Goal: Task Accomplishment & Management: Complete application form

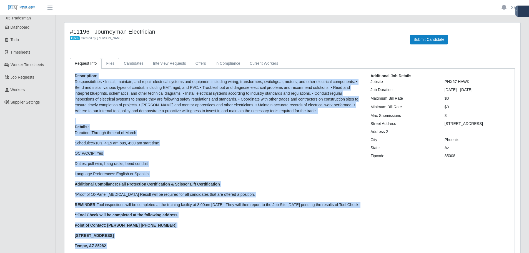
click at [109, 64] on link "Files" at bounding box center [110, 63] width 18 height 11
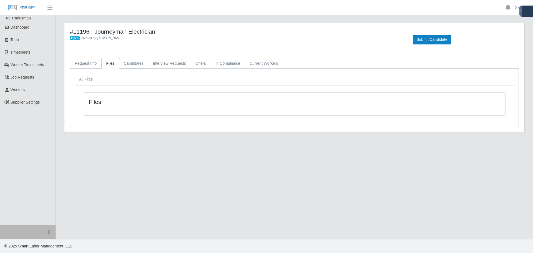
click at [130, 64] on link "Candidates" at bounding box center [133, 63] width 29 height 11
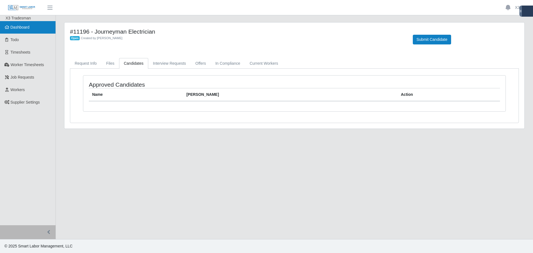
click at [33, 27] on link "Dashboard" at bounding box center [28, 27] width 56 height 12
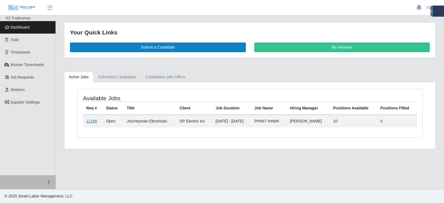
click at [94, 119] on link "11196" at bounding box center [91, 121] width 11 height 4
click at [89, 121] on link "11196" at bounding box center [91, 121] width 11 height 4
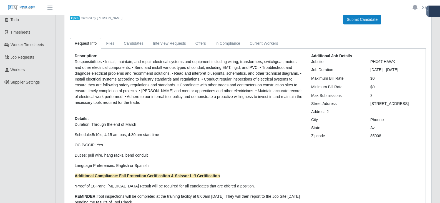
scroll to position [10, 0]
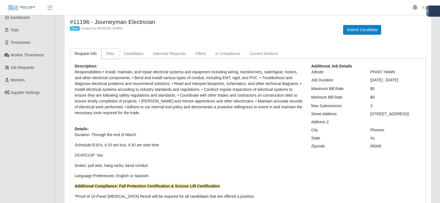
drag, startPoint x: 114, startPoint y: 55, endPoint x: 117, endPoint y: 55, distance: 3.1
click at [114, 55] on link "Files" at bounding box center [110, 53] width 18 height 11
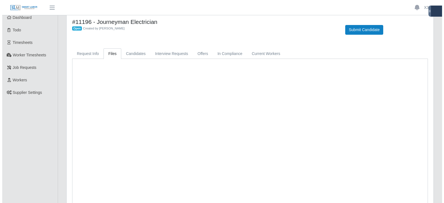
scroll to position [0, 0]
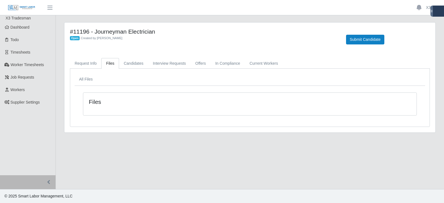
click at [129, 55] on div "#11196 - Journeyman Electrician Open Created by Jerrin Jaramillo Submit Candida…" at bounding box center [249, 77] width 371 height 110
click at [130, 66] on link "Candidates" at bounding box center [133, 63] width 29 height 11
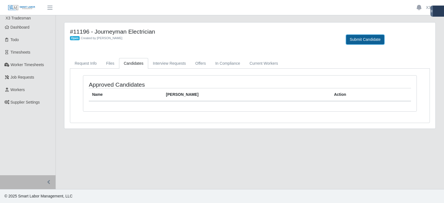
click at [355, 41] on button "Submit Candidate" at bounding box center [365, 40] width 38 height 10
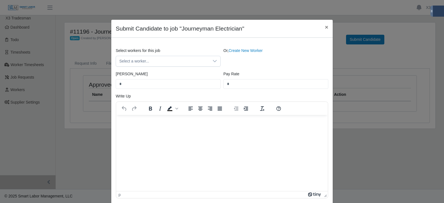
click at [156, 127] on html at bounding box center [222, 122] width 212 height 15
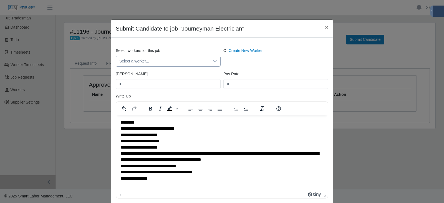
click at [146, 63] on span "Select a worker..." at bounding box center [162, 61] width 93 height 10
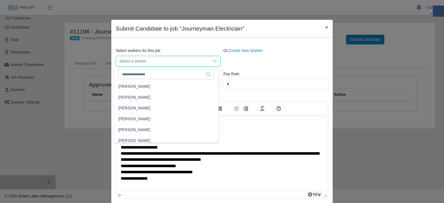
click at [146, 63] on span "Select a worker..." at bounding box center [162, 61] width 93 height 10
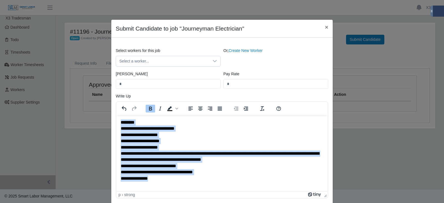
drag, startPoint x: 205, startPoint y: 180, endPoint x: 105, endPoint y: 117, distance: 118.0
click at [116, 117] on html "**********" at bounding box center [222, 150] width 212 height 71
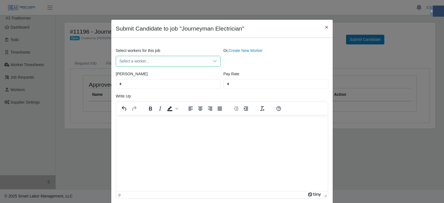
click at [165, 63] on span "Select a worker..." at bounding box center [162, 61] width 93 height 10
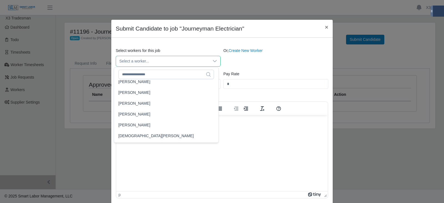
scroll to position [342, 0]
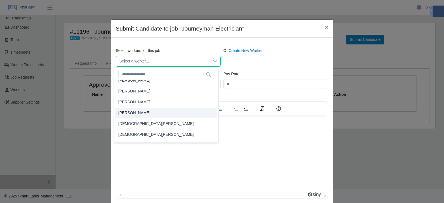
type input "*****"
click at [142, 115] on li "Jemal Hagos" at bounding box center [166, 113] width 102 height 10
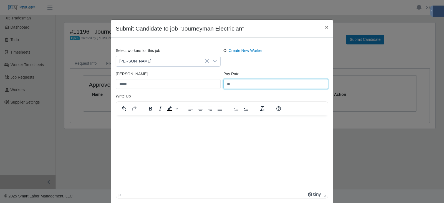
click at [235, 86] on input "**" at bounding box center [275, 84] width 105 height 10
type input "**"
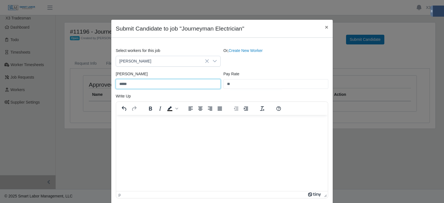
drag, startPoint x: 131, startPoint y: 83, endPoint x: 102, endPoint y: 84, distance: 28.6
click at [102, 84] on div "Submit Candidate to job "Journeyman Electrician" × Select workers for this job …" at bounding box center [222, 101] width 444 height 203
type input "****"
click at [195, 130] on html at bounding box center [222, 122] width 212 height 15
click at [154, 127] on html at bounding box center [222, 122] width 212 height 15
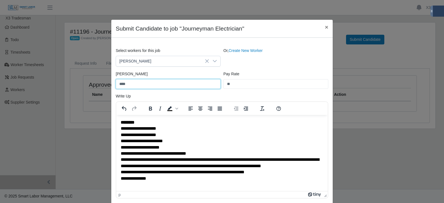
drag, startPoint x: 131, startPoint y: 81, endPoint x: 98, endPoint y: 84, distance: 33.1
click at [98, 84] on div "Submit Candidate to job "Journeyman Electrician" × Select workers for this job …" at bounding box center [222, 101] width 444 height 203
type input "*****"
click at [174, 132] on p "**********" at bounding box center [222, 150] width 203 height 62
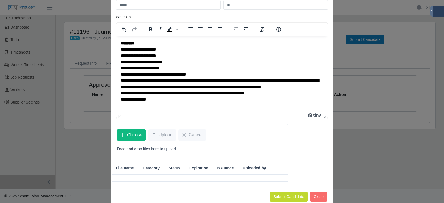
scroll to position [91, 0]
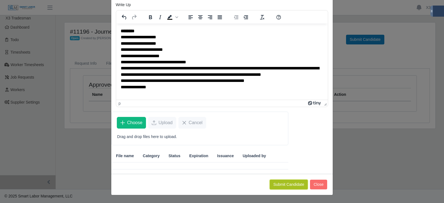
click at [291, 184] on button "Submit Candidate" at bounding box center [289, 185] width 38 height 10
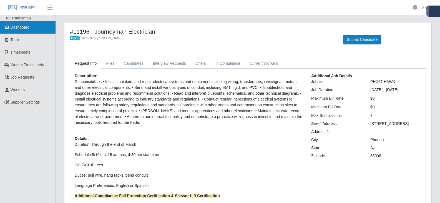
click at [20, 31] on link "Dashboard" at bounding box center [28, 27] width 56 height 12
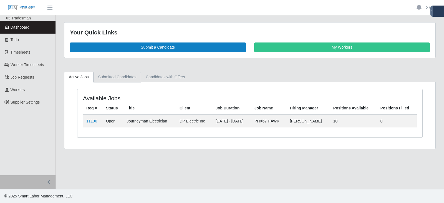
click at [104, 77] on link "Submitted Candidates" at bounding box center [118, 77] width 48 height 11
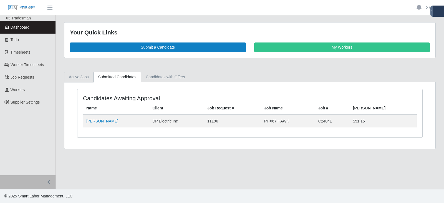
click at [83, 74] on link "Active Jobs" at bounding box center [78, 77] width 29 height 11
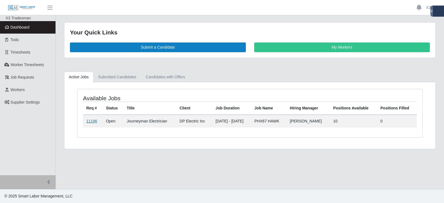
click at [94, 120] on link "11196" at bounding box center [91, 121] width 11 height 4
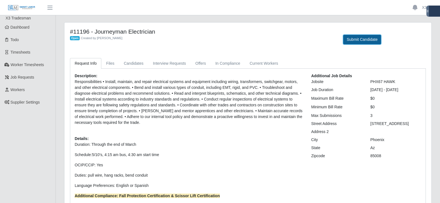
click at [358, 41] on button "Submit Candidate" at bounding box center [362, 40] width 38 height 10
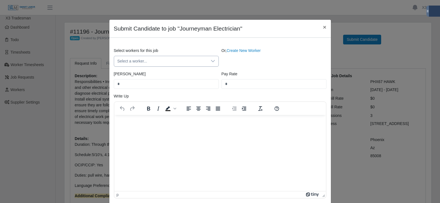
click at [156, 64] on span "Select a worker..." at bounding box center [160, 61] width 93 height 10
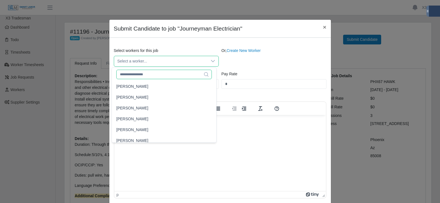
click at [149, 76] on input "text" at bounding box center [163, 74] width 95 height 9
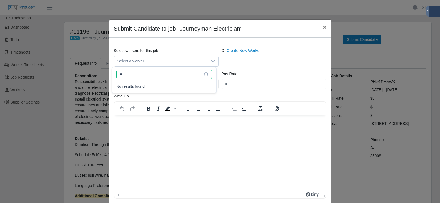
type input "*"
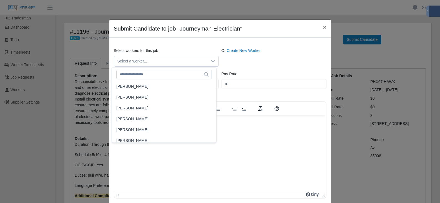
scroll to position [3, 0]
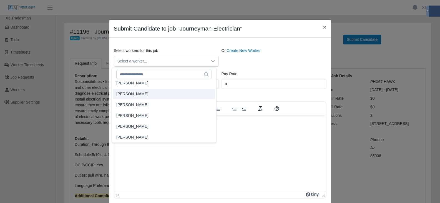
click at [282, 77] on div "Pay Rate *" at bounding box center [274, 80] width 108 height 18
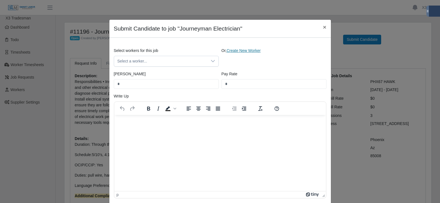
click at [240, 49] on link "Create New Worker" at bounding box center [244, 50] width 34 height 4
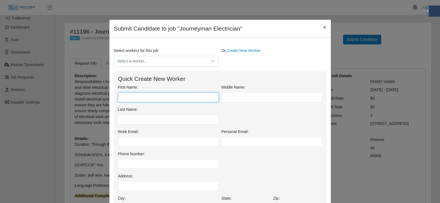
click at [148, 98] on input "First Name:" at bounding box center [168, 97] width 101 height 10
paste input "**********"
drag, startPoint x: 167, startPoint y: 98, endPoint x: 135, endPoint y: 97, distance: 32.5
click at [135, 97] on input "**********" at bounding box center [168, 97] width 101 height 10
type input "*******"
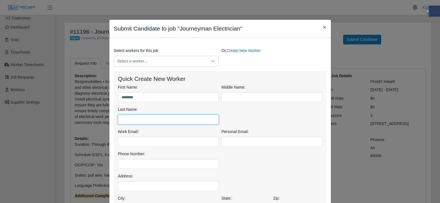
click at [139, 121] on input "Last Name:" at bounding box center [168, 120] width 101 height 10
paste input "******"
type input "*******"
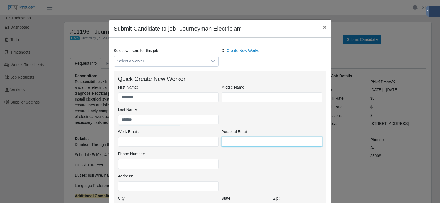
click at [242, 142] on input "Personal Email:" at bounding box center [272, 142] width 101 height 10
paste input "**********"
type input "**********"
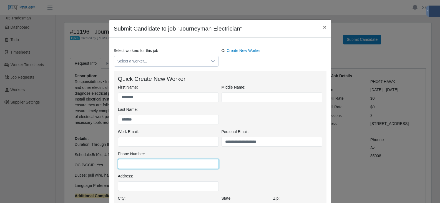
click at [158, 160] on input "Phone Number:" at bounding box center [168, 164] width 101 height 10
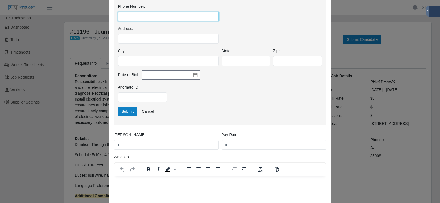
scroll to position [151, 0]
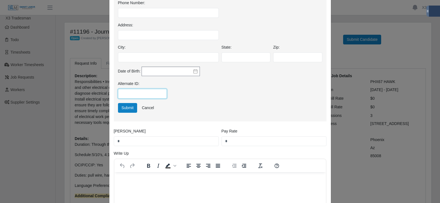
click at [138, 92] on input "Alternate ID:" at bounding box center [142, 94] width 49 height 10
click at [129, 107] on button "Submit" at bounding box center [127, 108] width 19 height 10
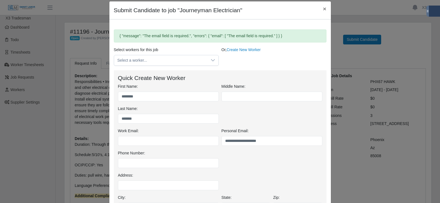
scroll to position [26, 0]
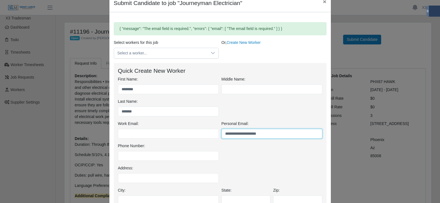
click at [259, 134] on input "**********" at bounding box center [272, 134] width 101 height 10
drag, startPoint x: 271, startPoint y: 134, endPoint x: 216, endPoint y: 133, distance: 55.8
click at [216, 133] on div "**********" at bounding box center [220, 132] width 207 height 22
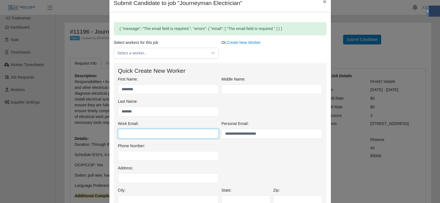
click at [194, 132] on input "Work Email:" at bounding box center [168, 134] width 101 height 10
paste input "**********"
type input "**********"
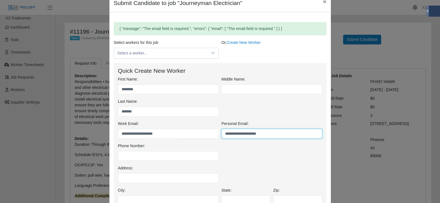
drag, startPoint x: 271, startPoint y: 132, endPoint x: 207, endPoint y: 134, distance: 64.4
click at [207, 134] on div "**********" at bounding box center [220, 132] width 207 height 22
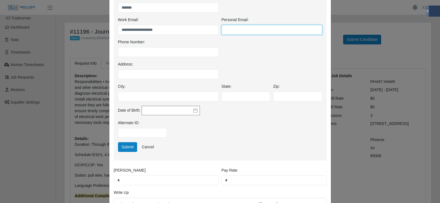
scroll to position [134, 0]
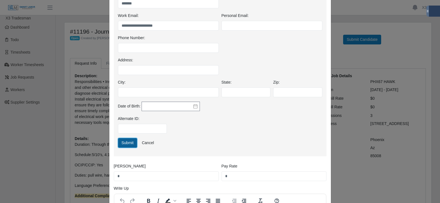
click at [125, 144] on button "Submit" at bounding box center [127, 143] width 19 height 10
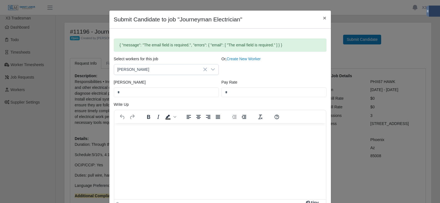
scroll to position [0, 0]
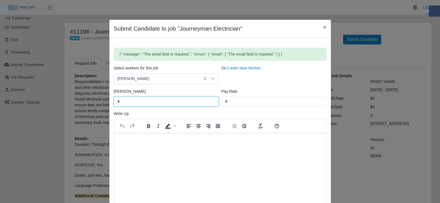
click at [139, 102] on input "*" at bounding box center [166, 102] width 105 height 10
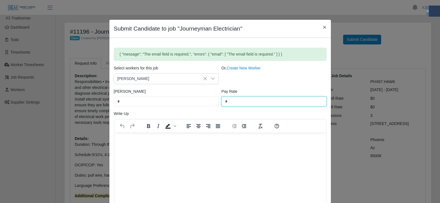
click at [261, 102] on input "*" at bounding box center [274, 102] width 105 height 10
drag, startPoint x: 229, startPoint y: 103, endPoint x: 220, endPoint y: 102, distance: 9.2
click at [222, 102] on input "*" at bounding box center [274, 102] width 105 height 10
type input "*"
type input "*****"
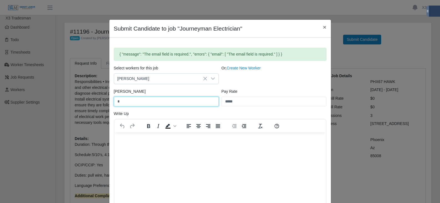
click at [155, 99] on input "*" at bounding box center [166, 102] width 105 height 10
click at [142, 104] on input "[PERSON_NAME]" at bounding box center [166, 102] width 105 height 10
type input "*****"
click at [140, 137] on p "Rich Text Area. Press ALT-0 for help." at bounding box center [220, 140] width 203 height 6
click at [131, 144] on html at bounding box center [220, 139] width 212 height 15
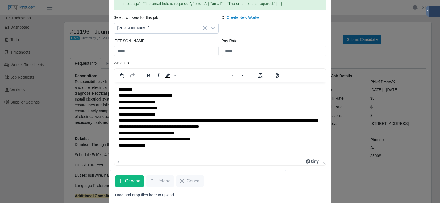
scroll to position [46, 0]
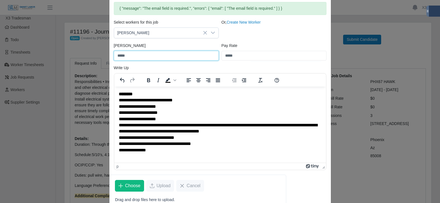
click at [134, 56] on input "*****" at bounding box center [166, 56] width 105 height 10
click at [110, 55] on div "{ "message": "The email field is required.", "errors": { "email": [ "The email …" at bounding box center [220, 88] width 221 height 173
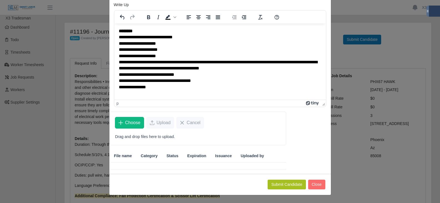
type input "*****"
click at [283, 185] on button "Submit Candidate" at bounding box center [287, 185] width 38 height 10
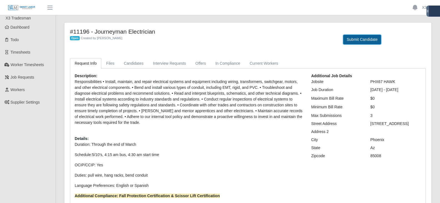
click at [351, 40] on button "Submit Candidate" at bounding box center [362, 40] width 38 height 10
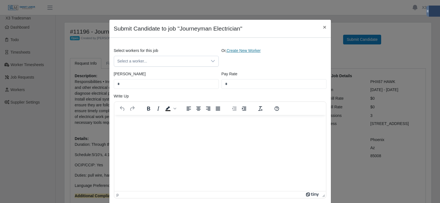
click at [255, 51] on link "Create New Worker" at bounding box center [244, 50] width 34 height 4
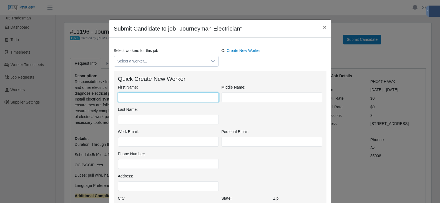
click at [134, 94] on input "First Name:" at bounding box center [168, 97] width 101 height 10
paste input "**********"
drag, startPoint x: 136, startPoint y: 101, endPoint x: 129, endPoint y: 99, distance: 6.9
click at [129, 99] on input "**********" at bounding box center [168, 97] width 101 height 10
type input "****"
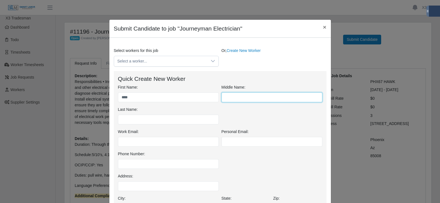
click at [225, 100] on input "text" at bounding box center [272, 97] width 101 height 10
paste input "******"
type input "******"
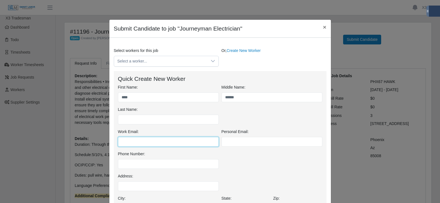
drag, startPoint x: 122, startPoint y: 144, endPoint x: 150, endPoint y: 144, distance: 28.3
click at [122, 144] on input "Work Email:" at bounding box center [168, 142] width 101 height 10
paste input "**********"
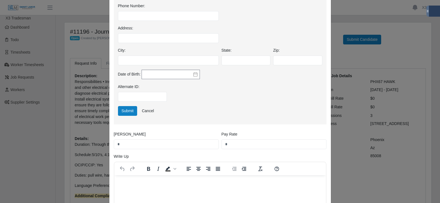
scroll to position [149, 0]
type input "**********"
click at [123, 113] on button "Submit" at bounding box center [127, 110] width 19 height 10
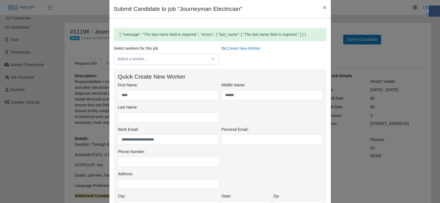
scroll to position [18, 0]
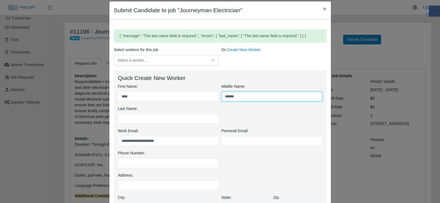
drag, startPoint x: 235, startPoint y: 98, endPoint x: 216, endPoint y: 97, distance: 19.4
click at [217, 97] on div "First Name: **** Middle Name: ****** Last Name:" at bounding box center [220, 106] width 207 height 44
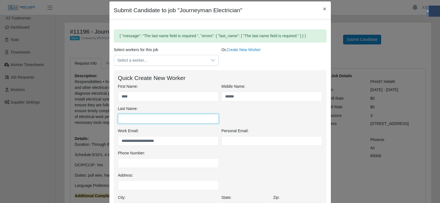
click at [167, 122] on input "Last Name:" at bounding box center [168, 119] width 101 height 10
paste input "******"
type input "******"
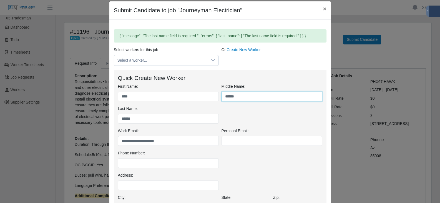
drag, startPoint x: 223, startPoint y: 95, endPoint x: 216, endPoint y: 95, distance: 7.3
click at [216, 95] on div "First Name: **** Middle Name: ****** Last Name: ******" at bounding box center [220, 106] width 207 height 44
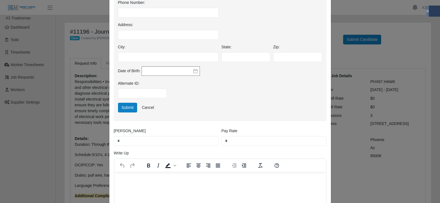
scroll to position [175, 0]
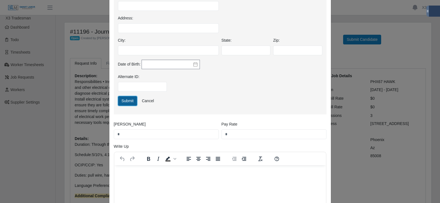
click at [127, 102] on button "Submit" at bounding box center [127, 101] width 19 height 10
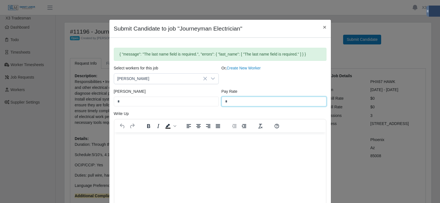
click at [235, 100] on input "*" at bounding box center [274, 102] width 105 height 10
drag, startPoint x: 234, startPoint y: 102, endPoint x: 218, endPoint y: 103, distance: 15.4
click at [222, 104] on input "*" at bounding box center [274, 102] width 105 height 10
type input "*****"
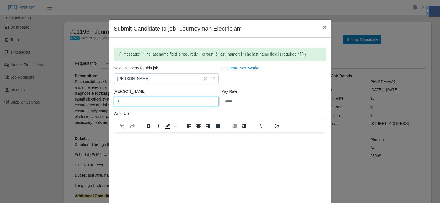
click at [134, 101] on input "*" at bounding box center [166, 102] width 105 height 10
drag, startPoint x: 133, startPoint y: 101, endPoint x: 77, endPoint y: 100, distance: 55.5
click at [77, 100] on div "Submit Candidate to job "Journeyman Electrician" × { "message": "The last name …" at bounding box center [220, 101] width 440 height 203
type input "*****"
click at [133, 144] on html at bounding box center [220, 139] width 212 height 15
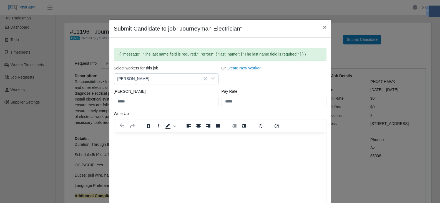
click at [138, 141] on p "Rich Text Area. Press ALT-0 for help." at bounding box center [220, 140] width 203 height 6
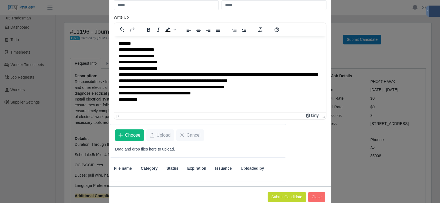
scroll to position [109, 0]
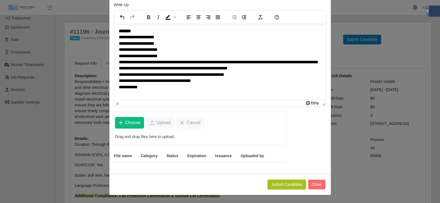
click at [286, 184] on button "Submit Candidate" at bounding box center [287, 185] width 38 height 10
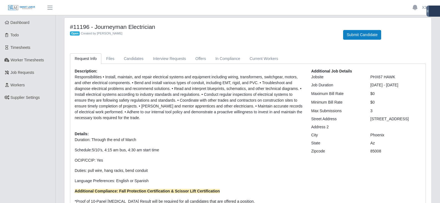
scroll to position [9, 0]
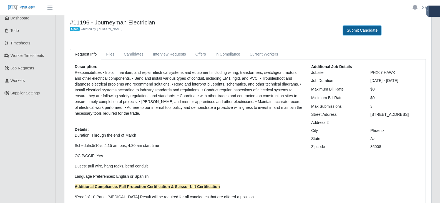
click at [364, 34] on button "Submit Candidate" at bounding box center [362, 31] width 38 height 10
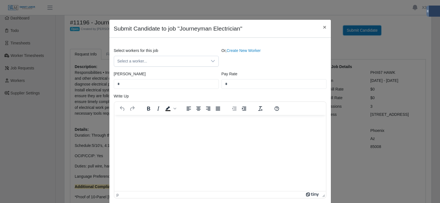
scroll to position [0, 0]
click at [241, 50] on link "Create New Worker" at bounding box center [244, 50] width 34 height 4
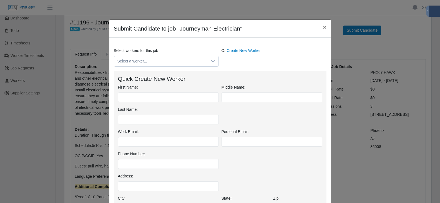
drag, startPoint x: 125, startPoint y: 103, endPoint x: 126, endPoint y: 100, distance: 3.6
click at [125, 103] on div "First Name: Middle Name: Last Name:" at bounding box center [220, 106] width 207 height 44
click at [128, 99] on input "First Name:" at bounding box center [168, 97] width 101 height 10
paste input "**********"
drag, startPoint x: 155, startPoint y: 100, endPoint x: 136, endPoint y: 96, distance: 19.5
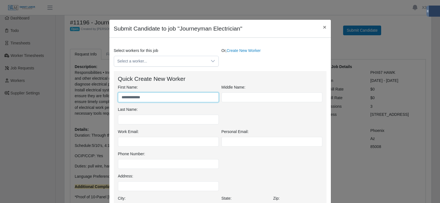
click at [135, 96] on input "**********" at bounding box center [168, 97] width 101 height 10
click at [137, 97] on input "**********" at bounding box center [168, 97] width 101 height 10
type input "*******"
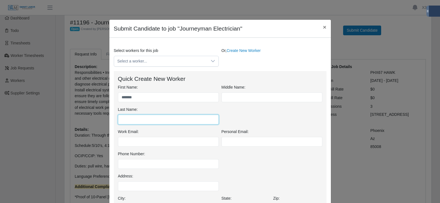
click at [127, 121] on input "Last Name:" at bounding box center [168, 120] width 101 height 10
paste input "*****"
type input "*****"
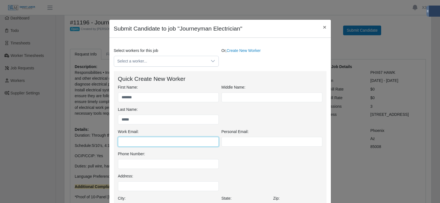
click at [137, 139] on input "Work Email:" at bounding box center [168, 142] width 101 height 10
click at [138, 141] on input "Work Email:" at bounding box center [168, 142] width 101 height 10
paste input "**********"
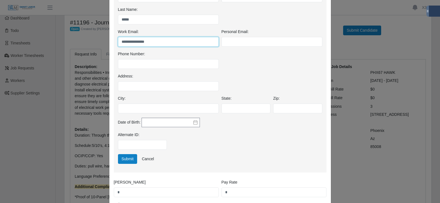
scroll to position [102, 0]
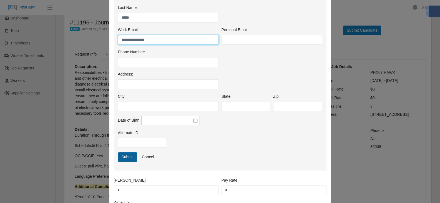
type input "**********"
click at [130, 155] on button "Submit" at bounding box center [127, 157] width 19 height 10
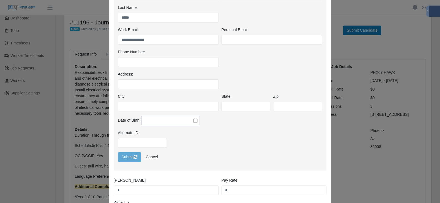
scroll to position [0, 0]
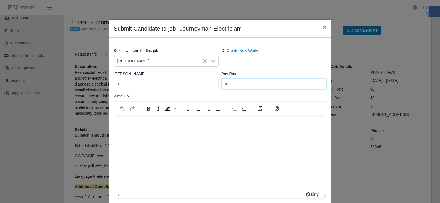
click at [234, 84] on input "*" at bounding box center [274, 84] width 105 height 10
type input "*****"
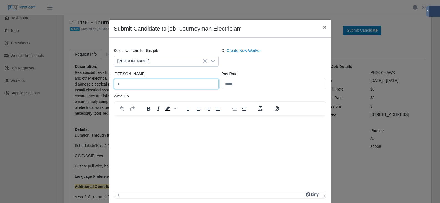
click at [159, 85] on input "*" at bounding box center [166, 84] width 105 height 10
type input "*****"
drag, startPoint x: 136, startPoint y: 85, endPoint x: 137, endPoint y: 89, distance: 4.3
click at [136, 85] on input "*****" at bounding box center [166, 84] width 105 height 10
click at [143, 125] on p "Rich Text Area. Press ALT-0 for help." at bounding box center [220, 122] width 203 height 6
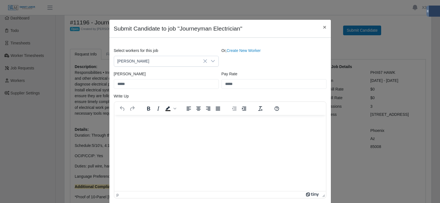
click at [128, 126] on html at bounding box center [220, 122] width 212 height 15
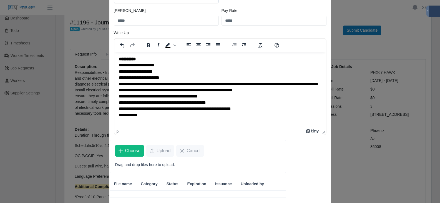
scroll to position [91, 0]
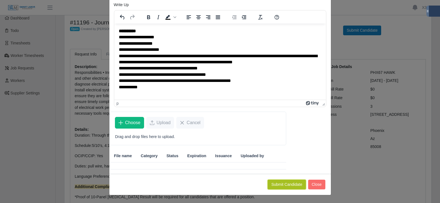
click at [277, 185] on button "Submit Candidate" at bounding box center [287, 185] width 38 height 10
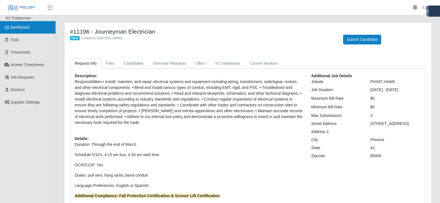
click at [31, 30] on link "Dashboard" at bounding box center [28, 27] width 56 height 12
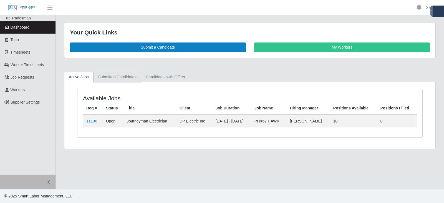
click at [120, 79] on link "Submitted Candidates" at bounding box center [118, 77] width 48 height 11
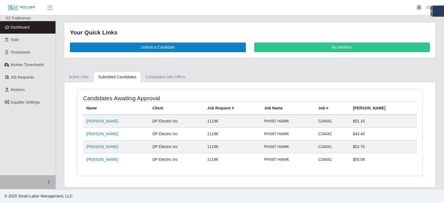
click at [95, 149] on td "Neal Miller" at bounding box center [116, 146] width 66 height 13
click at [96, 147] on link "Neal Miller" at bounding box center [102, 146] width 32 height 4
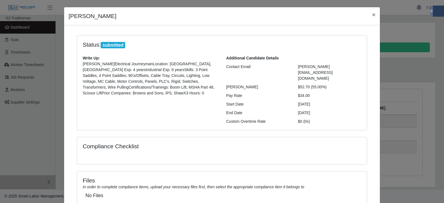
scroll to position [47, 0]
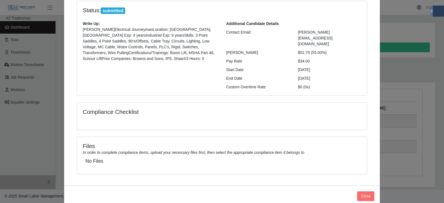
click at [180, 158] on h5 "No Files" at bounding box center [221, 161] width 273 height 6
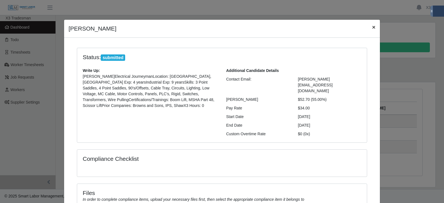
click at [374, 29] on button "×" at bounding box center [374, 27] width 12 height 15
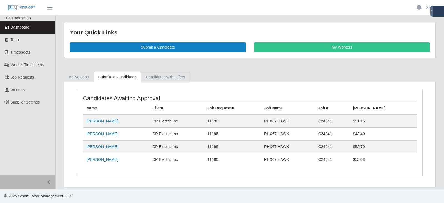
click at [166, 76] on link "Candidates with Offers" at bounding box center [165, 77] width 49 height 11
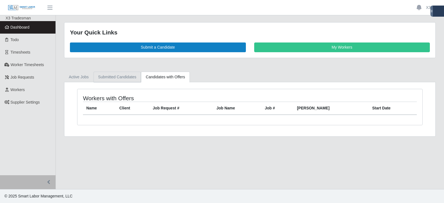
click at [120, 78] on link "Submitted Candidates" at bounding box center [118, 77] width 48 height 11
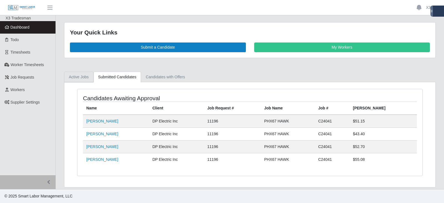
click at [78, 77] on link "Active Jobs" at bounding box center [78, 77] width 29 height 11
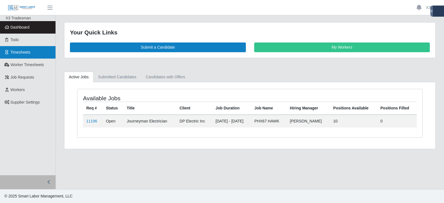
click at [28, 52] on span "Timesheets" at bounding box center [21, 52] width 20 height 4
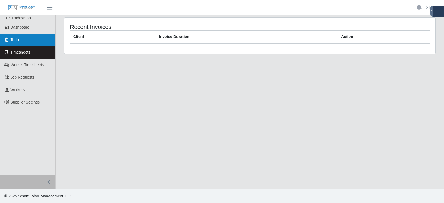
click at [24, 36] on link "Todo" at bounding box center [28, 40] width 56 height 12
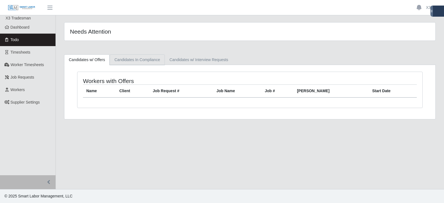
click at [141, 62] on link "Candidates In Compliance" at bounding box center [137, 59] width 55 height 11
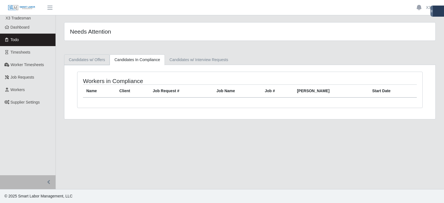
click at [95, 62] on link "Candidates w/ Offers" at bounding box center [87, 59] width 46 height 11
click at [200, 62] on link "Candidates w/ Interview Requests" at bounding box center [199, 59] width 68 height 11
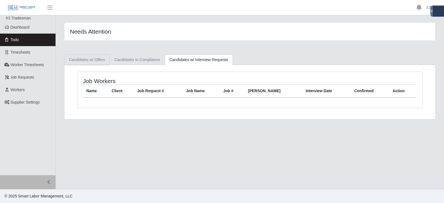
click at [81, 63] on link "Candidates w/ Offers" at bounding box center [87, 59] width 46 height 11
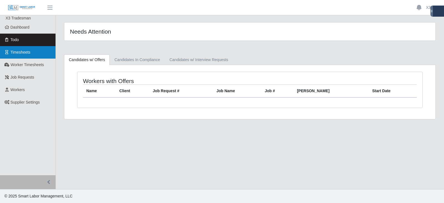
click at [29, 53] on span "Timesheets" at bounding box center [21, 52] width 20 height 4
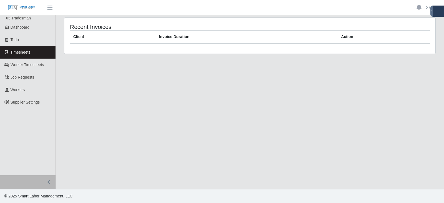
click at [32, 66] on span "Worker Timesheets" at bounding box center [27, 64] width 33 height 4
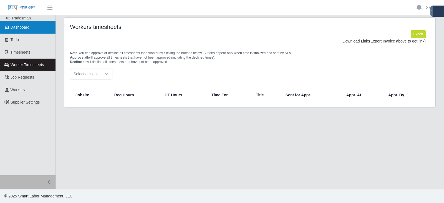
click at [30, 29] on link "Dashboard" at bounding box center [28, 27] width 56 height 12
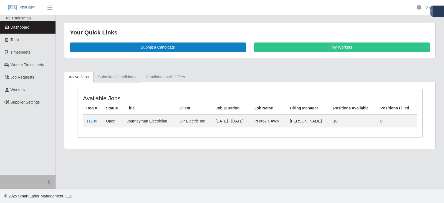
click at [119, 77] on link "Submitted Candidates" at bounding box center [118, 77] width 48 height 11
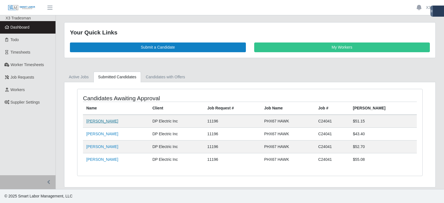
click at [93, 123] on link "[PERSON_NAME]" at bounding box center [102, 121] width 32 height 4
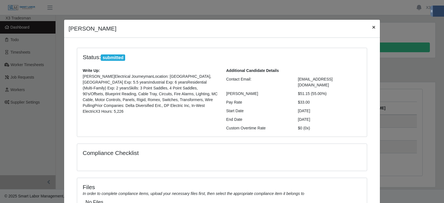
click at [372, 27] on span "×" at bounding box center [373, 27] width 3 height 6
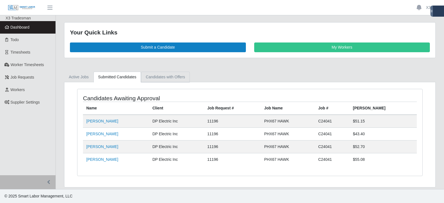
click at [168, 78] on link "Candidates with Offers" at bounding box center [165, 77] width 49 height 11
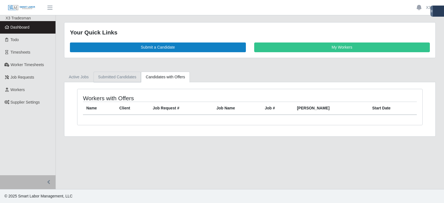
click at [120, 76] on link "Submitted Candidates" at bounding box center [118, 77] width 48 height 11
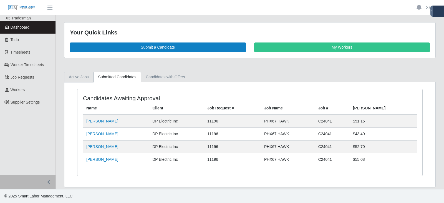
click at [67, 72] on link "Active Jobs" at bounding box center [78, 77] width 29 height 11
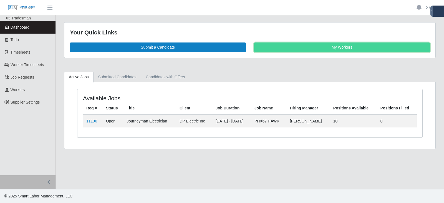
click at [322, 44] on link "My Workers" at bounding box center [342, 47] width 176 height 10
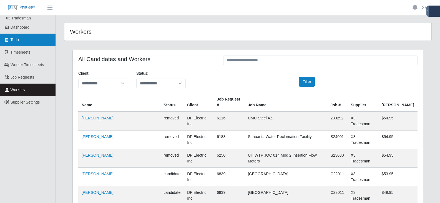
click at [14, 43] on link "Todo" at bounding box center [28, 40] width 56 height 12
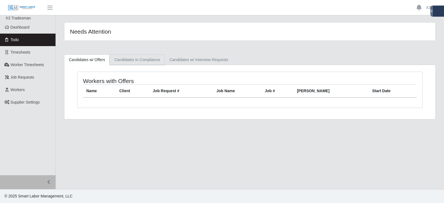
click at [139, 62] on link "Candidates In Compliance" at bounding box center [137, 59] width 55 height 11
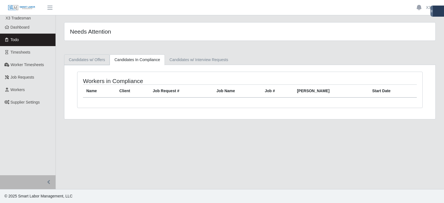
click at [79, 63] on link "Candidates w/ Offers" at bounding box center [87, 59] width 46 height 11
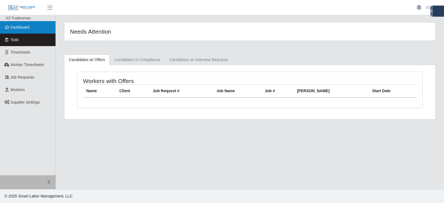
click at [37, 29] on link "Dashboard" at bounding box center [28, 27] width 56 height 12
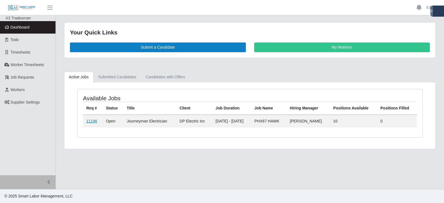
click at [95, 121] on link "11196" at bounding box center [91, 121] width 11 height 4
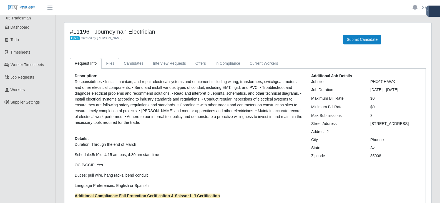
click at [112, 66] on link "Files" at bounding box center [110, 63] width 18 height 11
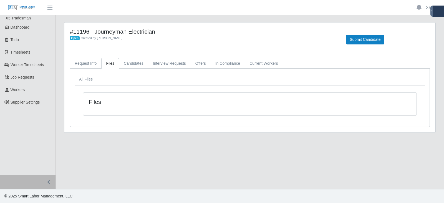
click at [291, 105] on div "Files" at bounding box center [249, 104] width 333 height 22
click at [135, 60] on link "Candidates" at bounding box center [133, 63] width 29 height 11
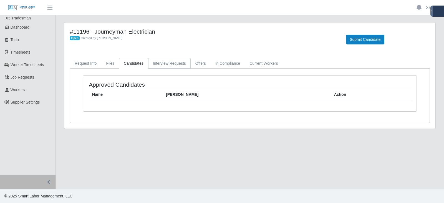
click at [161, 64] on link "Interview Requests" at bounding box center [169, 63] width 42 height 11
click at [204, 66] on link "Offers" at bounding box center [201, 63] width 20 height 11
click at [220, 66] on link "In Compliance" at bounding box center [228, 63] width 34 height 11
click at [251, 65] on link "Current Workers" at bounding box center [264, 63] width 38 height 11
click at [81, 64] on link "Request Info" at bounding box center [85, 63] width 31 height 11
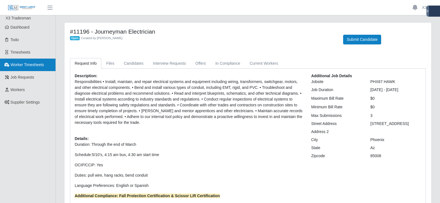
click at [31, 66] on span "Worker Timesheets" at bounding box center [27, 64] width 33 height 4
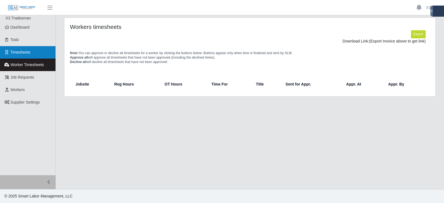
click at [26, 49] on link "Timesheets" at bounding box center [28, 52] width 56 height 12
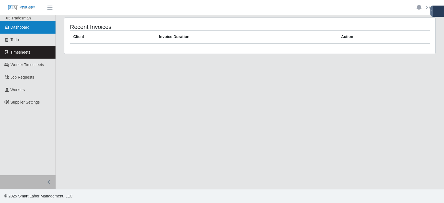
click at [27, 30] on link "Dashboard" at bounding box center [28, 27] width 56 height 12
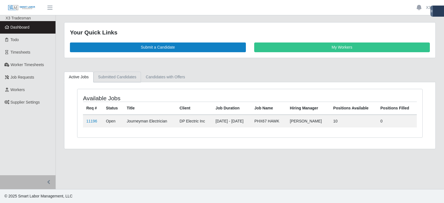
click at [116, 79] on link "Submitted Candidates" at bounding box center [118, 77] width 48 height 11
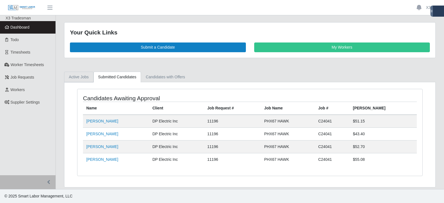
click at [79, 77] on link "Active Jobs" at bounding box center [78, 77] width 29 height 11
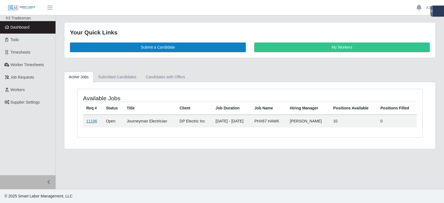
click at [91, 121] on link "11196" at bounding box center [91, 121] width 11 height 4
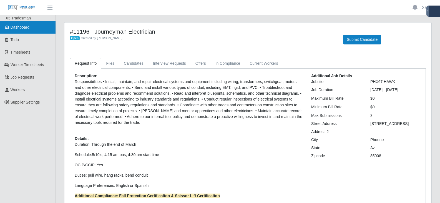
click at [24, 24] on link "Dashboard" at bounding box center [28, 27] width 56 height 12
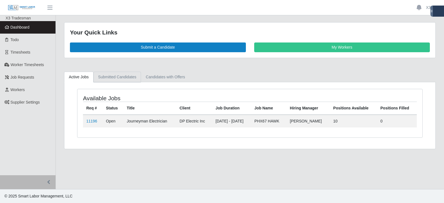
click at [118, 75] on link "Submitted Candidates" at bounding box center [118, 77] width 48 height 11
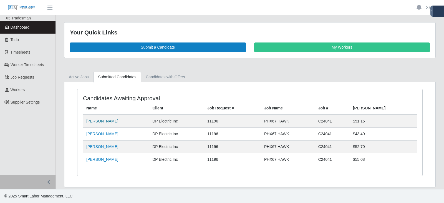
click at [95, 122] on link "[PERSON_NAME]" at bounding box center [102, 121] width 32 height 4
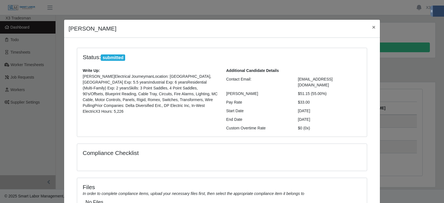
scroll to position [47, 0]
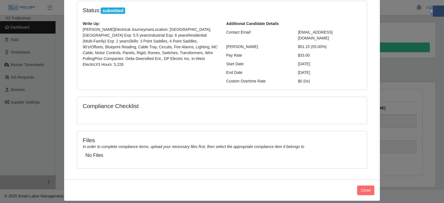
click at [94, 152] on h5 "No Files" at bounding box center [221, 155] width 273 height 6
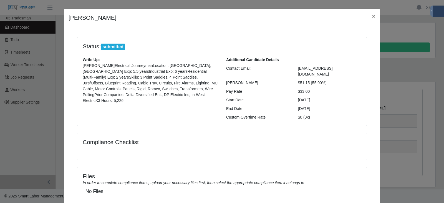
scroll to position [0, 0]
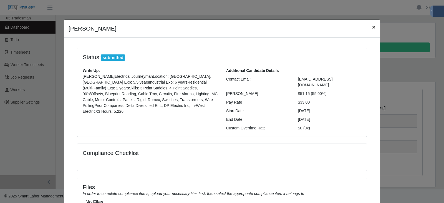
click at [373, 28] on span "×" at bounding box center [373, 27] width 3 height 6
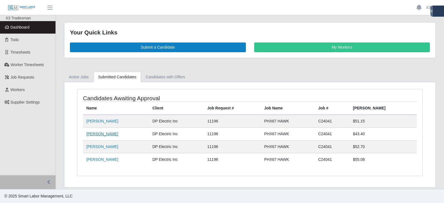
click at [93, 133] on link "[PERSON_NAME]" at bounding box center [102, 134] width 32 height 4
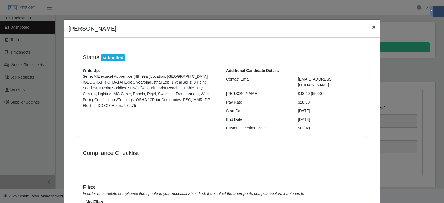
click at [372, 29] on span "×" at bounding box center [373, 27] width 3 height 6
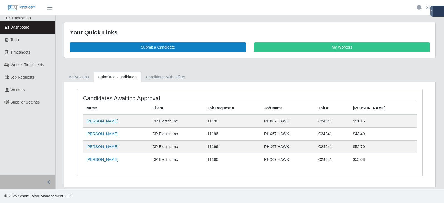
click at [100, 120] on link "[PERSON_NAME]" at bounding box center [102, 121] width 32 height 4
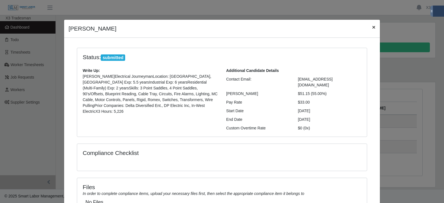
click at [372, 30] on span "×" at bounding box center [373, 27] width 3 height 6
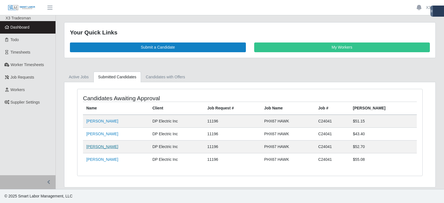
click at [101, 146] on link "[PERSON_NAME]" at bounding box center [102, 146] width 32 height 4
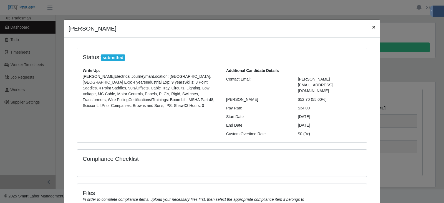
click at [372, 30] on span "×" at bounding box center [373, 27] width 3 height 6
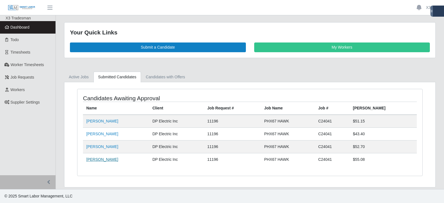
click at [97, 161] on link "[PERSON_NAME]" at bounding box center [102, 159] width 32 height 4
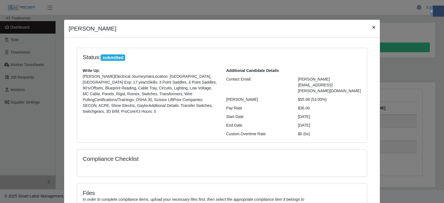
click at [372, 29] on span "×" at bounding box center [373, 27] width 3 height 6
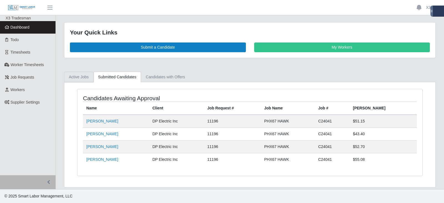
click at [79, 77] on link "Active Jobs" at bounding box center [78, 77] width 29 height 11
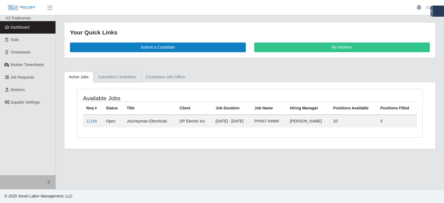
click at [120, 78] on link "Submitted Candidates" at bounding box center [118, 77] width 48 height 11
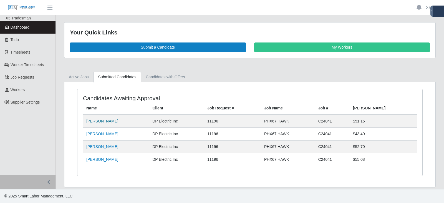
click at [97, 122] on link "[PERSON_NAME]" at bounding box center [102, 121] width 32 height 4
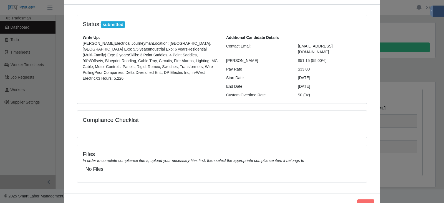
scroll to position [32, 0]
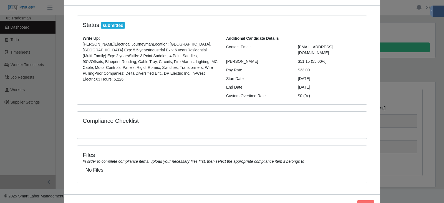
click at [380, 104] on div "[PERSON_NAME] × Status: submitted Write Up: [PERSON_NAME]Electrical JourneymanL…" at bounding box center [222, 101] width 444 height 203
click at [370, 200] on button "Close" at bounding box center [365, 205] width 17 height 10
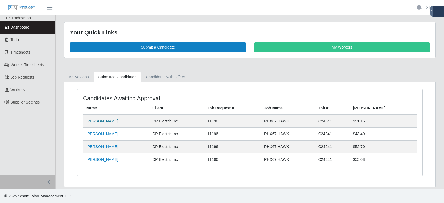
click at [101, 123] on link "[PERSON_NAME]" at bounding box center [102, 121] width 32 height 4
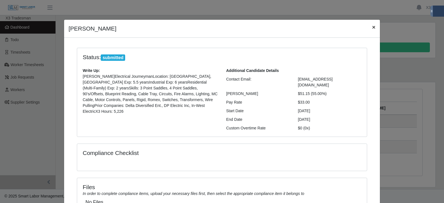
click at [372, 29] on span "×" at bounding box center [373, 27] width 3 height 6
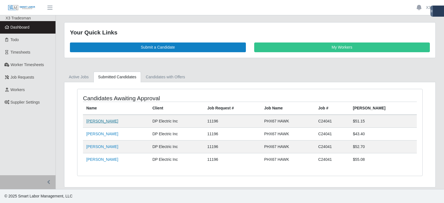
click at [103, 122] on link "[PERSON_NAME]" at bounding box center [102, 121] width 32 height 4
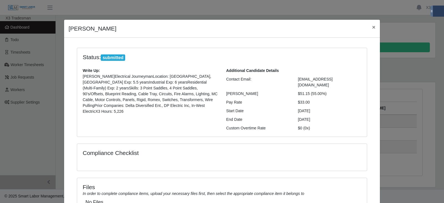
click at [114, 58] on span "submitted" at bounding box center [113, 57] width 24 height 7
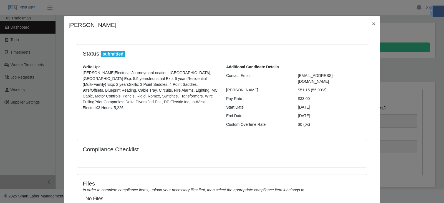
scroll to position [0, 0]
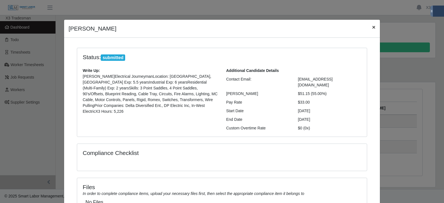
click at [372, 30] on span "×" at bounding box center [373, 27] width 3 height 6
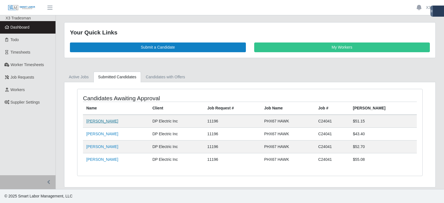
click at [100, 122] on link "[PERSON_NAME]" at bounding box center [102, 121] width 32 height 4
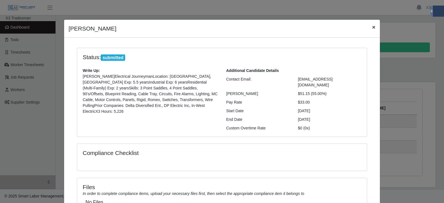
click at [373, 29] on span "×" at bounding box center [373, 27] width 3 height 6
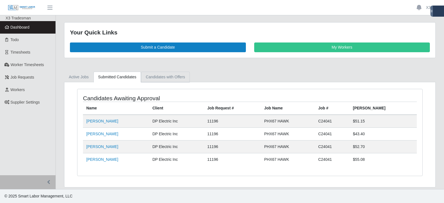
click at [156, 79] on link "Candidates with Offers" at bounding box center [165, 77] width 49 height 11
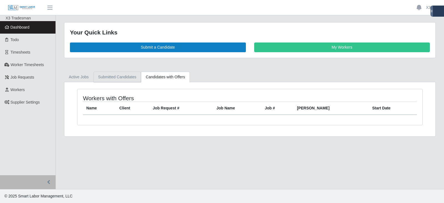
click at [118, 78] on link "Submitted Candidates" at bounding box center [118, 77] width 48 height 11
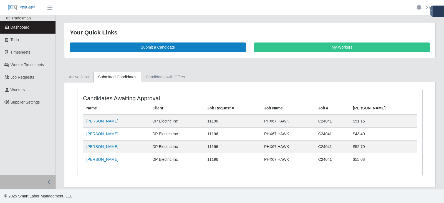
click at [82, 81] on link "Active Jobs" at bounding box center [78, 77] width 29 height 11
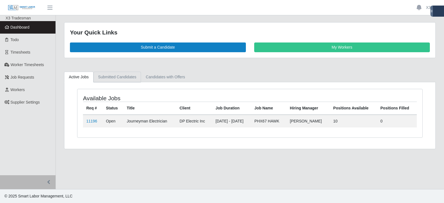
click at [107, 78] on link "Submitted Candidates" at bounding box center [118, 77] width 48 height 11
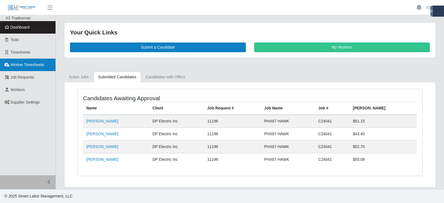
click at [35, 68] on link "Worker Timesheets" at bounding box center [28, 65] width 56 height 12
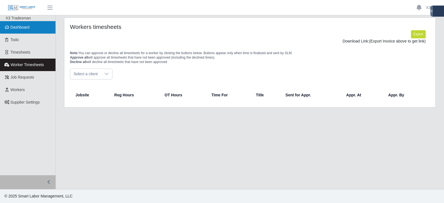
click at [27, 31] on link "Dashboard" at bounding box center [28, 27] width 56 height 12
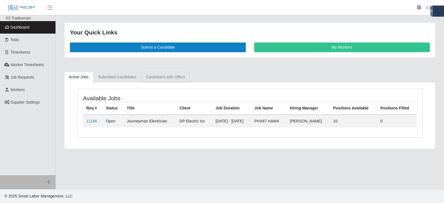
click at [176, 81] on link "Candidates with Offers" at bounding box center [165, 77] width 49 height 11
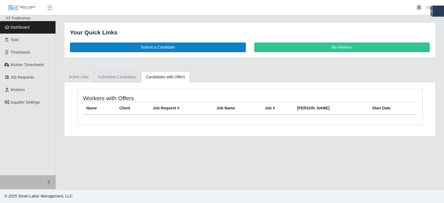
click at [100, 78] on link "Submitted Candidates" at bounding box center [118, 77] width 48 height 11
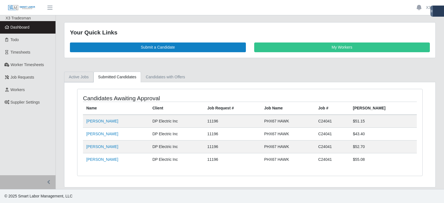
click at [88, 78] on link "Active Jobs" at bounding box center [78, 77] width 29 height 11
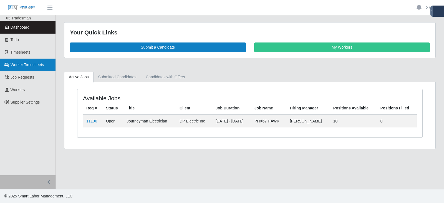
click at [42, 67] on link "Worker Timesheets" at bounding box center [28, 65] width 56 height 12
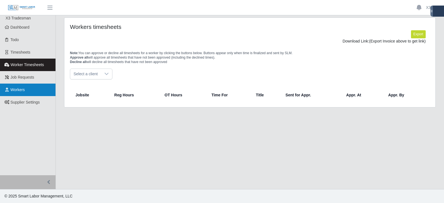
click at [31, 91] on link "Workers" at bounding box center [28, 90] width 56 height 12
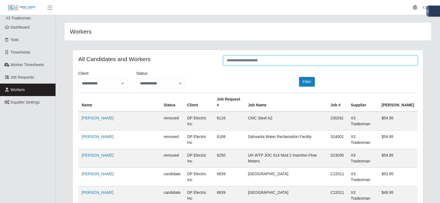
click at [249, 60] on input "text" at bounding box center [320, 61] width 194 height 10
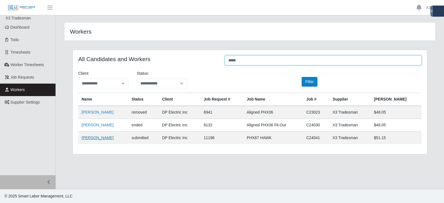
type input "*****"
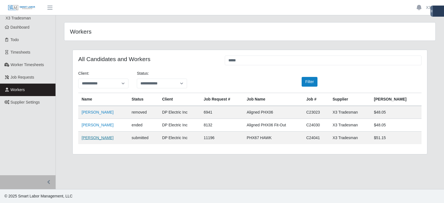
click at [94, 140] on link "[PERSON_NAME]" at bounding box center [98, 137] width 32 height 4
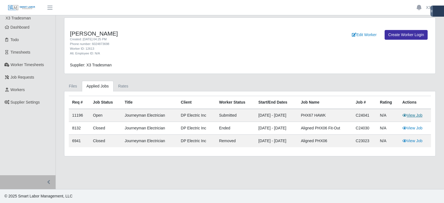
click at [411, 117] on link "View Job" at bounding box center [412, 115] width 20 height 4
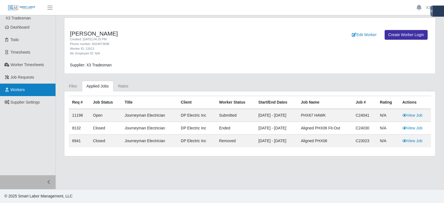
click at [26, 91] on link "Workers" at bounding box center [28, 90] width 56 height 12
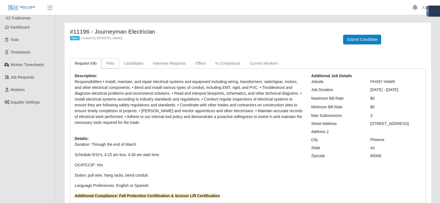
click at [110, 63] on link "Files" at bounding box center [110, 63] width 18 height 11
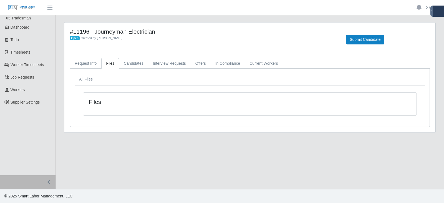
click at [108, 111] on div "Files" at bounding box center [249, 104] width 333 height 22
click at [88, 63] on link "Request Info" at bounding box center [85, 63] width 31 height 11
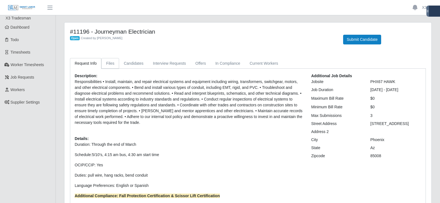
click at [109, 62] on link "Files" at bounding box center [110, 63] width 18 height 11
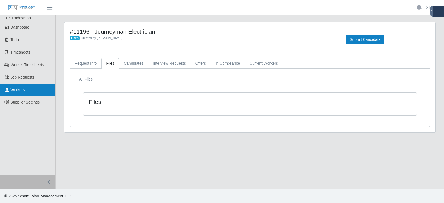
click at [30, 93] on link "Workers" at bounding box center [28, 90] width 56 height 12
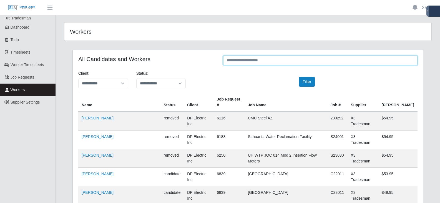
click at [294, 60] on input "text" at bounding box center [320, 61] width 194 height 10
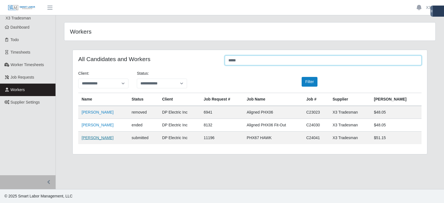
type input "*****"
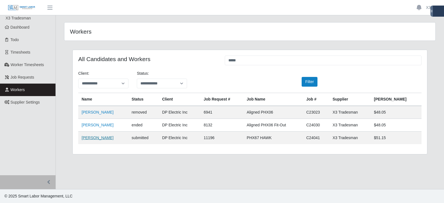
click at [102, 140] on link "[PERSON_NAME]" at bounding box center [98, 137] width 32 height 4
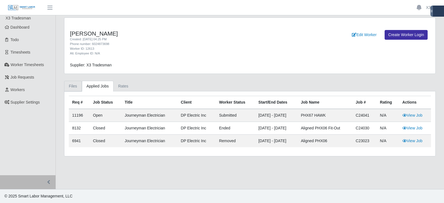
click at [70, 87] on link "Files" at bounding box center [73, 86] width 18 height 11
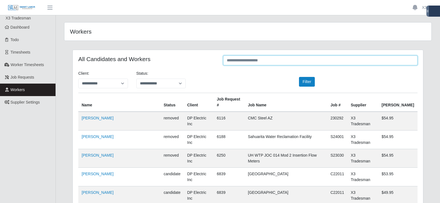
click at [281, 57] on input "text" at bounding box center [320, 61] width 194 height 10
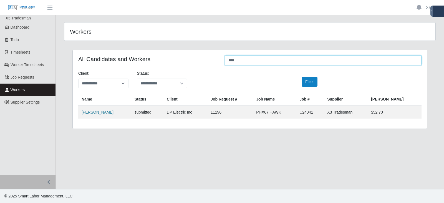
type input "****"
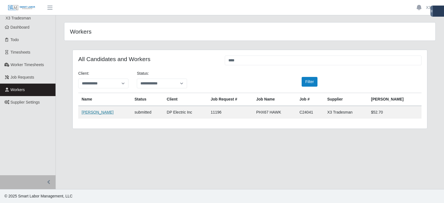
click at [91, 111] on link "[PERSON_NAME]" at bounding box center [98, 112] width 32 height 4
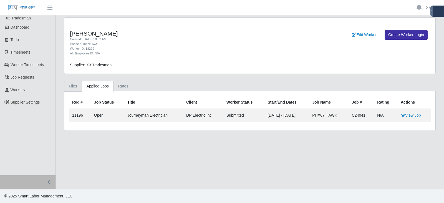
click at [71, 85] on link "Files" at bounding box center [73, 86] width 18 height 11
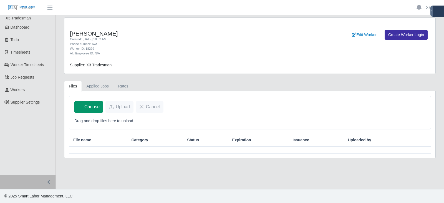
click at [80, 109] on icon "Choose" at bounding box center [80, 107] width 4 height 4
click at [94, 106] on span "Choose" at bounding box center [91, 107] width 15 height 7
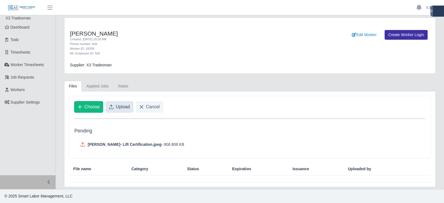
click at [120, 105] on span "Upload" at bounding box center [123, 107] width 14 height 7
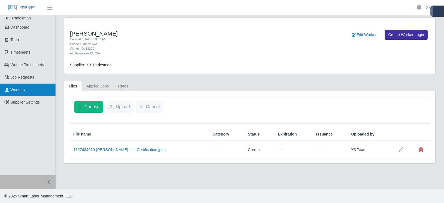
click at [24, 90] on span "Workers" at bounding box center [18, 89] width 14 height 4
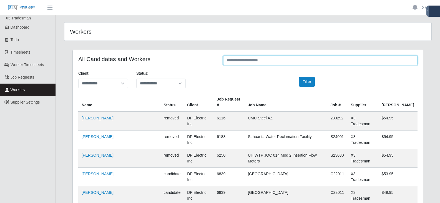
click at [290, 59] on input "text" at bounding box center [320, 61] width 194 height 10
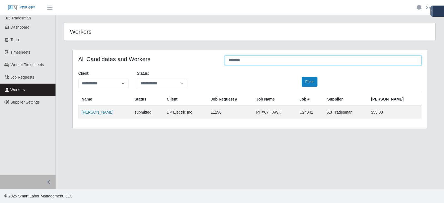
type input "*******"
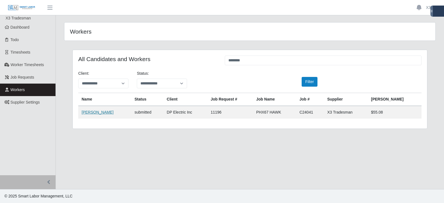
click at [100, 112] on link "Anthony Hayes" at bounding box center [98, 112] width 32 height 4
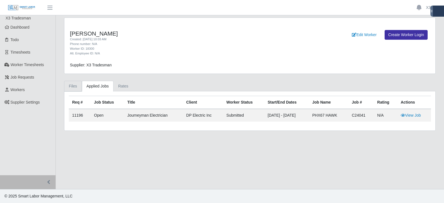
click at [73, 89] on link "Files" at bounding box center [73, 86] width 18 height 11
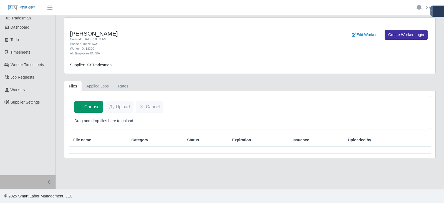
click at [85, 104] on span "Choose" at bounding box center [91, 107] width 15 height 7
click at [88, 110] on button "Choose" at bounding box center [88, 107] width 29 height 12
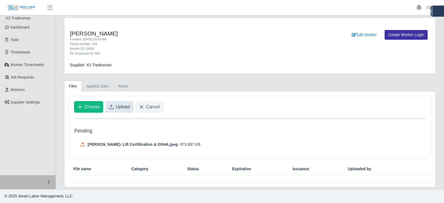
click at [112, 107] on icon "Upload" at bounding box center [111, 107] width 4 height 4
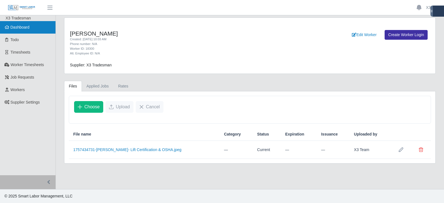
click at [24, 26] on span "Dashboard" at bounding box center [20, 27] width 19 height 4
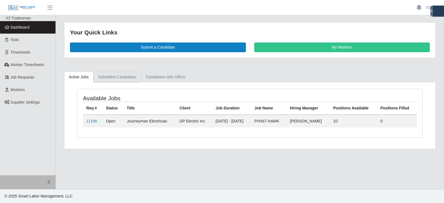
click at [118, 77] on link "Submitted Candidates" at bounding box center [118, 77] width 48 height 11
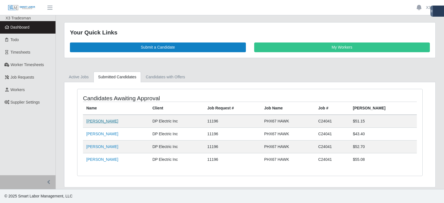
click at [99, 122] on link "[PERSON_NAME]" at bounding box center [102, 121] width 32 height 4
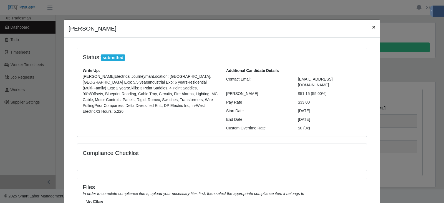
drag, startPoint x: 372, startPoint y: 27, endPoint x: 369, endPoint y: 27, distance: 3.1
click at [372, 27] on span "×" at bounding box center [373, 27] width 3 height 6
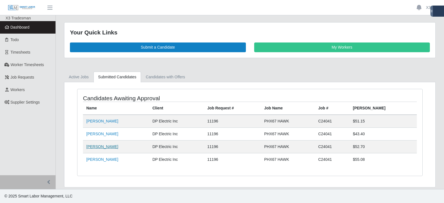
click at [100, 147] on link "[PERSON_NAME]" at bounding box center [102, 146] width 32 height 4
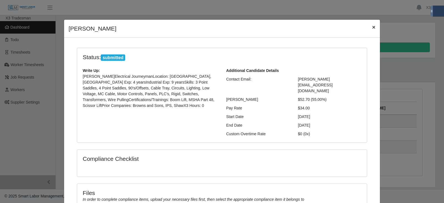
click at [373, 26] on span "×" at bounding box center [373, 27] width 3 height 6
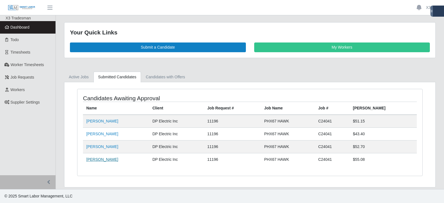
click at [108, 161] on link "[PERSON_NAME]" at bounding box center [102, 159] width 32 height 4
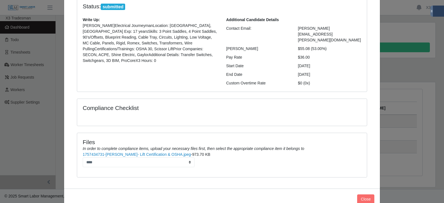
scroll to position [54, 0]
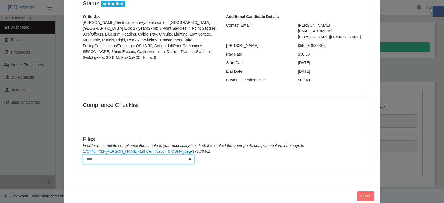
click at [114, 154] on select "****" at bounding box center [139, 159] width 112 height 10
click at [215, 151] on li "1757434731-[PERSON_NAME]- Lift Certification & OSHA.jpeg - 973.70 KB ****" at bounding box center [222, 157] width 279 height 16
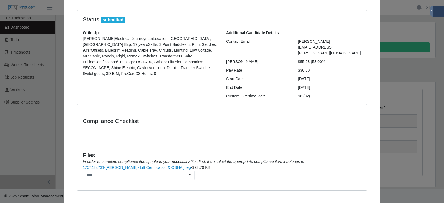
scroll to position [0, 0]
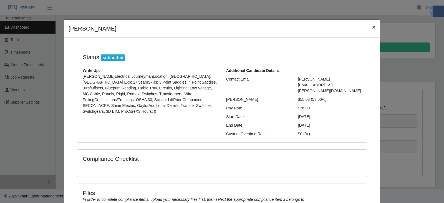
click at [372, 29] on span "×" at bounding box center [373, 27] width 3 height 6
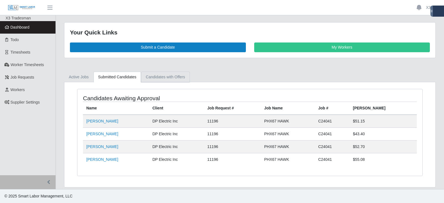
click at [167, 78] on link "Candidates with Offers" at bounding box center [165, 77] width 49 height 11
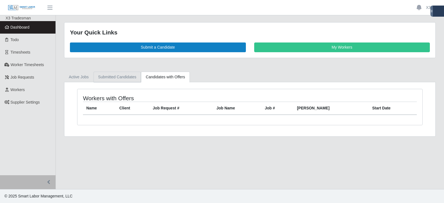
click at [124, 74] on link "Submitted Candidates" at bounding box center [118, 77] width 48 height 11
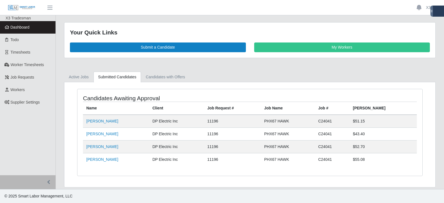
click at [28, 26] on span "Dashboard" at bounding box center [20, 27] width 19 height 4
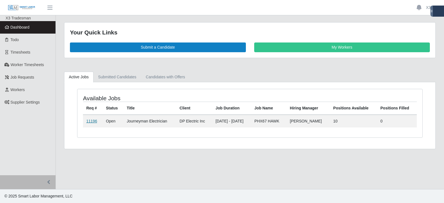
click at [88, 123] on link "11196" at bounding box center [91, 121] width 11 height 4
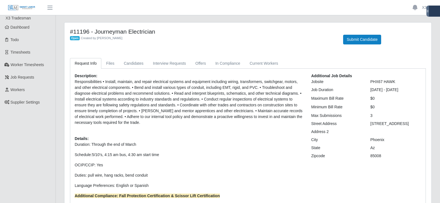
drag, startPoint x: 438, startPoint y: 89, endPoint x: 439, endPoint y: 97, distance: 8.1
click at [439, 97] on div "#11196 - Journeyman Electrician Open Created by [PERSON_NAME] Submit Candidate …" at bounding box center [248, 166] width 384 height 288
click at [412, 98] on div "$0" at bounding box center [395, 98] width 59 height 6
click at [110, 66] on link "Files" at bounding box center [110, 63] width 18 height 11
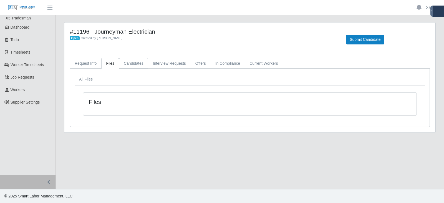
click at [136, 63] on link "Candidates" at bounding box center [133, 63] width 29 height 11
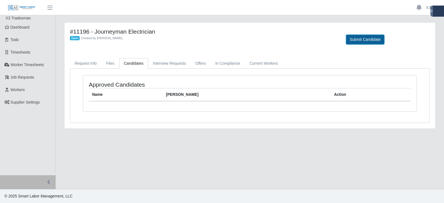
click at [359, 42] on button "Submit Candidate" at bounding box center [365, 40] width 38 height 10
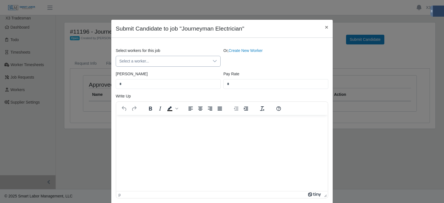
click at [145, 61] on span "Select a worker..." at bounding box center [162, 61] width 93 height 10
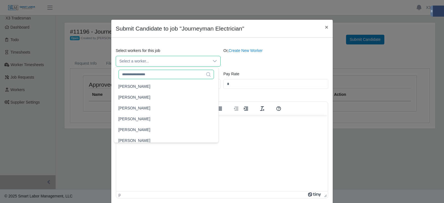
click at [144, 76] on input "text" at bounding box center [166, 74] width 95 height 9
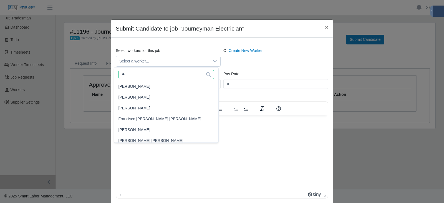
type input "***"
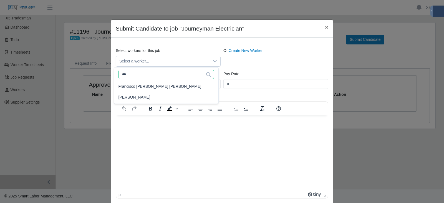
drag, startPoint x: 145, startPoint y: 77, endPoint x: 121, endPoint y: 74, distance: 23.6
click at [121, 74] on input "***" at bounding box center [166, 74] width 95 height 9
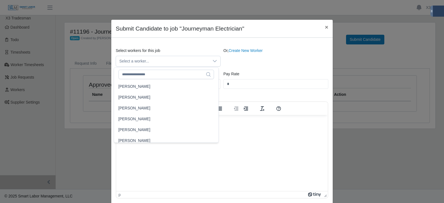
click at [265, 63] on div "Or, Create New Worker" at bounding box center [276, 57] width 108 height 19
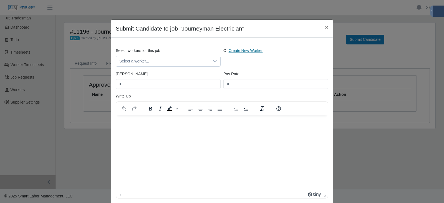
click at [251, 49] on link "Create New Worker" at bounding box center [246, 50] width 34 height 4
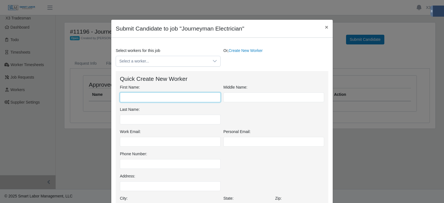
click at [153, 95] on input "First Name:" at bounding box center [170, 97] width 101 height 10
type input "*********"
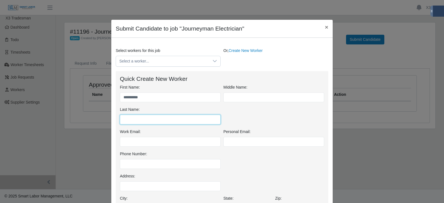
click at [141, 121] on input "Last Name:" at bounding box center [170, 120] width 101 height 10
type input "*********"
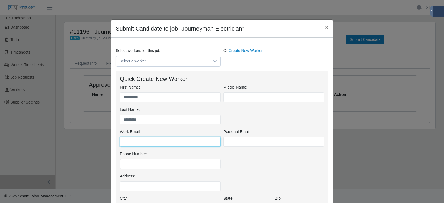
click at [137, 142] on input "Work Email:" at bounding box center [170, 142] width 101 height 10
paste input "**********"
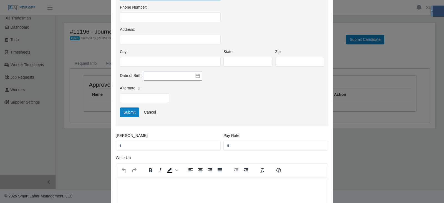
scroll to position [152, 0]
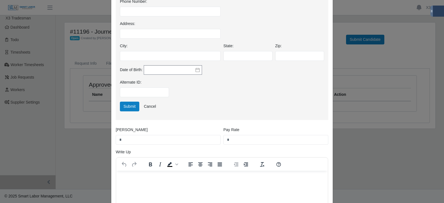
type input "**********"
click at [140, 142] on input "*" at bounding box center [168, 140] width 105 height 10
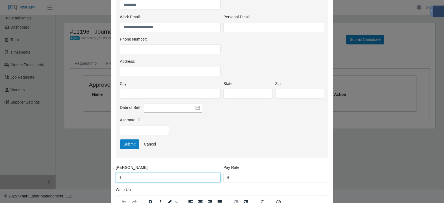
scroll to position [136, 0]
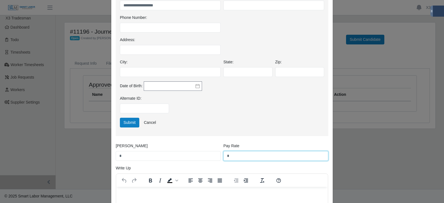
click at [248, 158] on input "*" at bounding box center [275, 156] width 105 height 10
drag, startPoint x: 168, startPoint y: 145, endPoint x: 164, endPoint y: 144, distance: 4.6
click at [164, 144] on div "Bill Rate * Pay Rate *" at bounding box center [221, 154] width 215 height 22
type input "**"
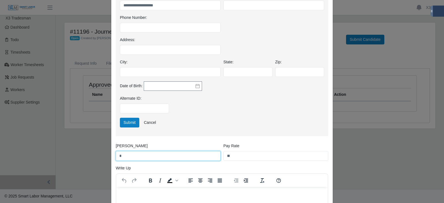
click at [155, 154] on input "*" at bounding box center [168, 156] width 105 height 10
drag, startPoint x: 153, startPoint y: 154, endPoint x: 39, endPoint y: 155, distance: 113.5
click at [47, 156] on div "**********" at bounding box center [222, 101] width 444 height 203
type input "*****"
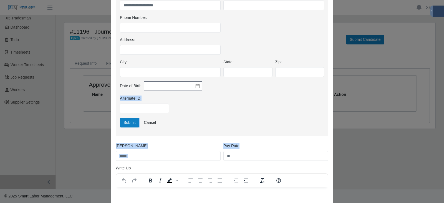
drag, startPoint x: 321, startPoint y: 86, endPoint x: 320, endPoint y: 150, distance: 63.9
click at [321, 149] on div "**********" at bounding box center [222, 93] width 221 height 364
click at [127, 122] on button "Submit" at bounding box center [129, 123] width 19 height 10
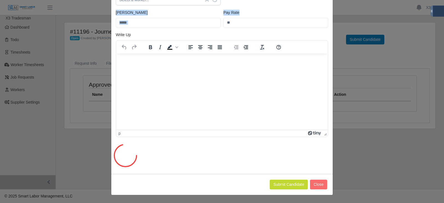
scroll to position [0, 0]
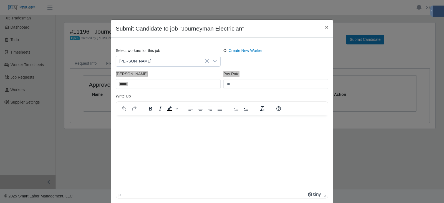
click at [174, 128] on html at bounding box center [222, 122] width 212 height 15
click at [139, 127] on html at bounding box center [222, 122] width 212 height 15
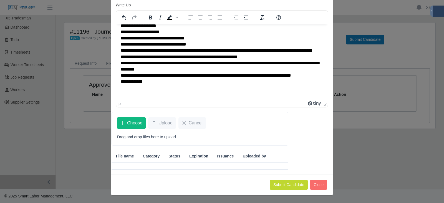
scroll to position [20, 0]
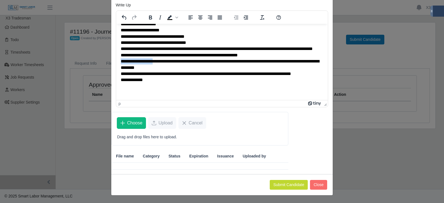
drag, startPoint x: 156, startPoint y: 69, endPoint x: 120, endPoint y: 69, distance: 35.8
click at [120, 69] on html "**********" at bounding box center [222, 52] width 212 height 96
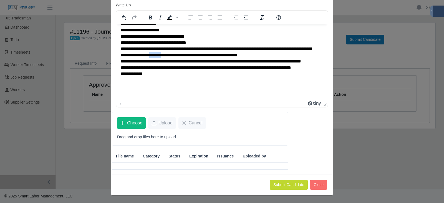
drag, startPoint x: 167, startPoint y: 62, endPoint x: 156, endPoint y: 60, distance: 11.5
click at [156, 60] on p "**********" at bounding box center [220, 51] width 198 height 87
click at [155, 73] on p "**********" at bounding box center [220, 51] width 198 height 87
click at [149, 86] on p "**********" at bounding box center [220, 51] width 198 height 87
click at [151, 94] on p "**********" at bounding box center [220, 51] width 198 height 87
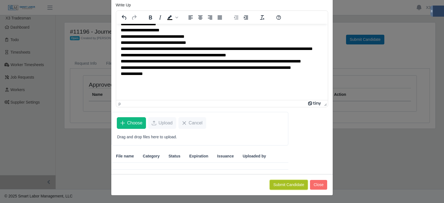
click at [295, 186] on button "Submit Candidate" at bounding box center [289, 185] width 38 height 10
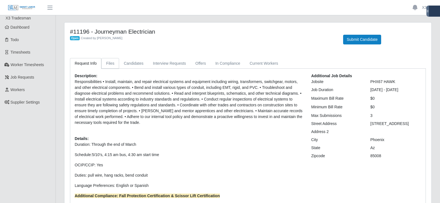
click at [107, 65] on link "Files" at bounding box center [110, 63] width 18 height 11
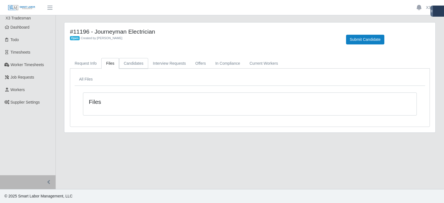
click at [126, 64] on link "Candidates" at bounding box center [133, 63] width 29 height 11
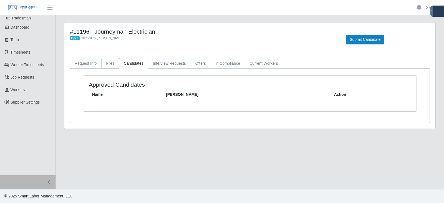
click at [101, 63] on link "Files" at bounding box center [110, 63] width 18 height 11
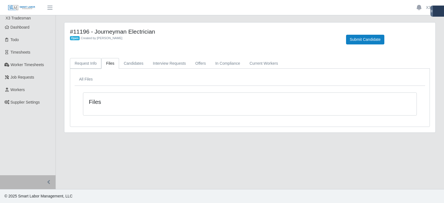
click at [86, 62] on link "Request Info" at bounding box center [85, 63] width 31 height 11
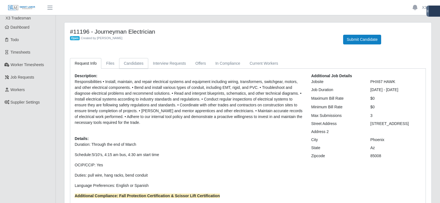
click at [141, 62] on link "Candidates" at bounding box center [133, 63] width 29 height 11
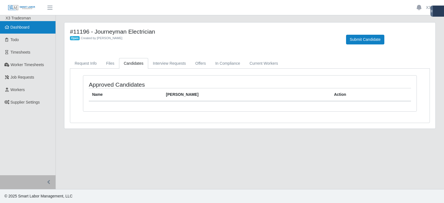
click at [33, 28] on link "Dashboard" at bounding box center [28, 27] width 56 height 12
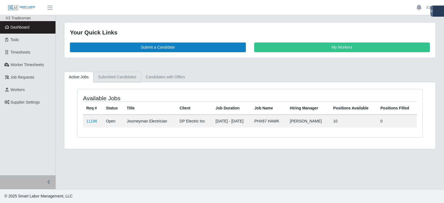
click at [117, 80] on link "Submitted Candidates" at bounding box center [118, 77] width 48 height 11
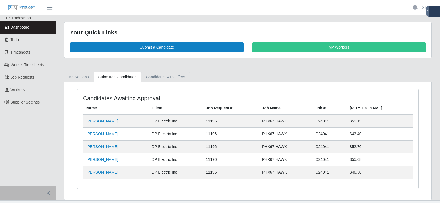
click at [166, 80] on link "Candidates with Offers" at bounding box center [165, 77] width 49 height 11
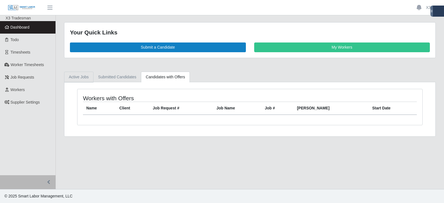
click at [76, 76] on link "Active Jobs" at bounding box center [78, 77] width 29 height 11
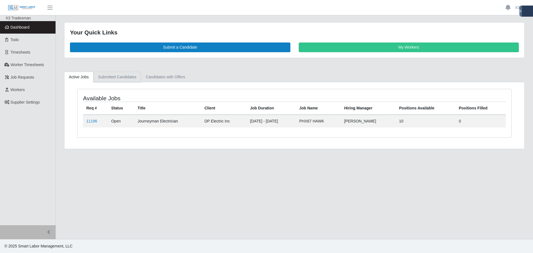
click at [128, 79] on link "Submitted Candidates" at bounding box center [118, 77] width 48 height 11
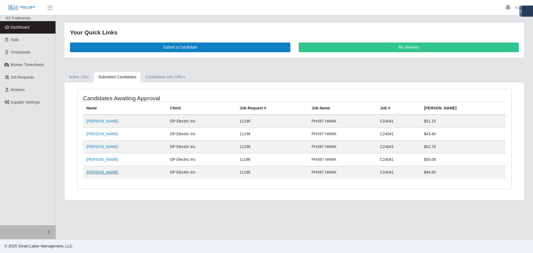
click at [92, 173] on link "Francisco Hernandez" at bounding box center [102, 172] width 32 height 4
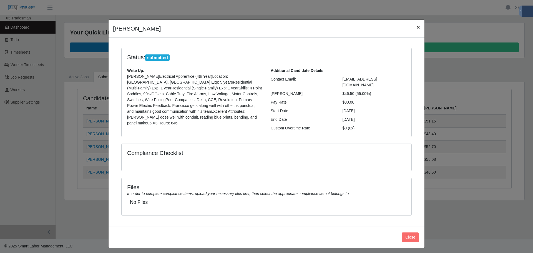
click at [418, 27] on span "×" at bounding box center [418, 27] width 3 height 6
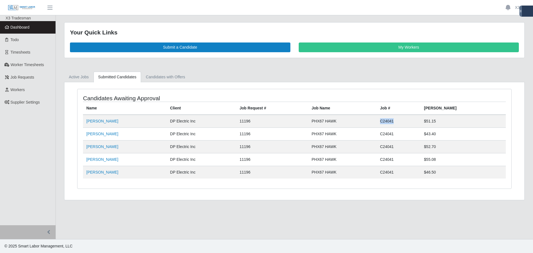
drag, startPoint x: 426, startPoint y: 122, endPoint x: 406, endPoint y: 121, distance: 20.0
click at [406, 121] on tr "Jemal Hagos DP Electric Inc 11196 PHX67 HAWK C24041 $51.15" at bounding box center [294, 121] width 423 height 13
copy tr "C24041"
click at [84, 79] on link "Active Jobs" at bounding box center [78, 77] width 29 height 11
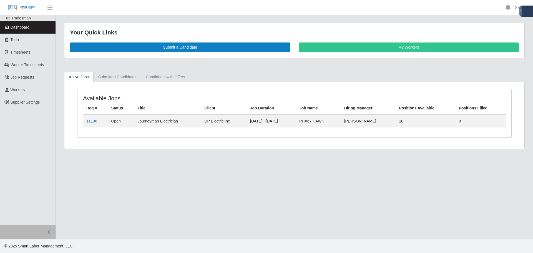
click at [86, 121] on link "11196" at bounding box center [91, 121] width 11 height 4
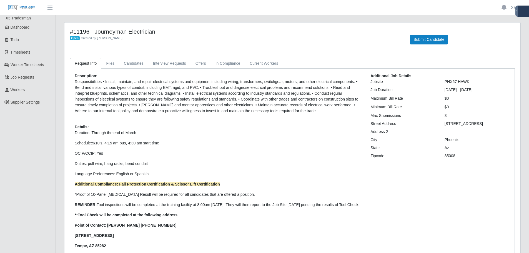
drag, startPoint x: 527, startPoint y: 125, endPoint x: 529, endPoint y: 145, distance: 19.8
click at [529, 145] on div "#11196 - Journeyman Electrician Open Created by [PERSON_NAME] Submit Candidate …" at bounding box center [292, 157] width 473 height 270
click at [306, 175] on p "Language Preferences: English or Spanish" at bounding box center [218, 174] width 287 height 6
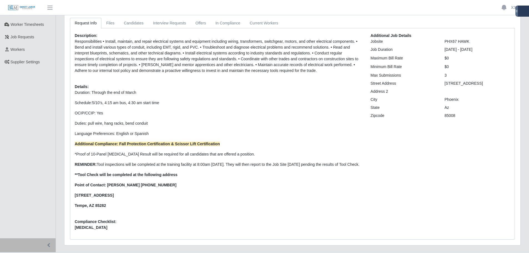
scroll to position [59, 0]
